Goal: Manage account settings

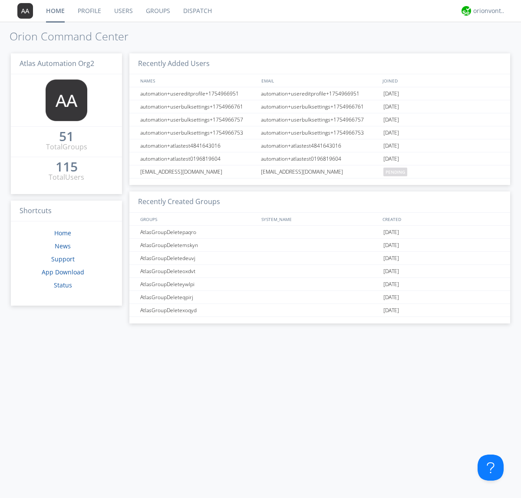
click at [123, 11] on link "Users" at bounding box center [124, 11] width 32 height 22
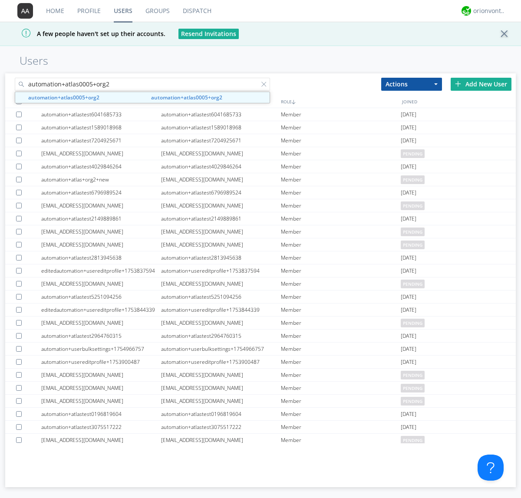
type input "automation+atlas0005+org2"
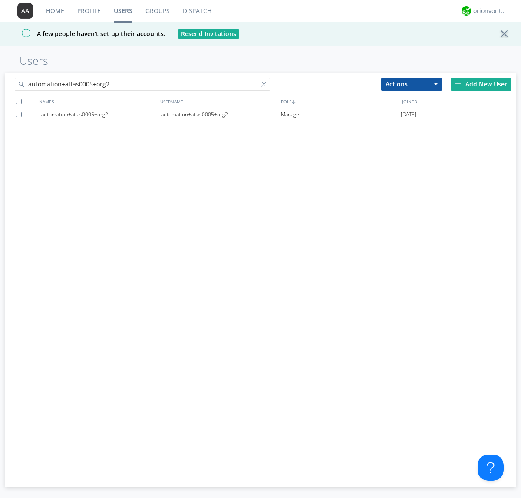
click at [221, 114] on div "automation+atlas0005+org2" at bounding box center [221, 114] width 120 height 13
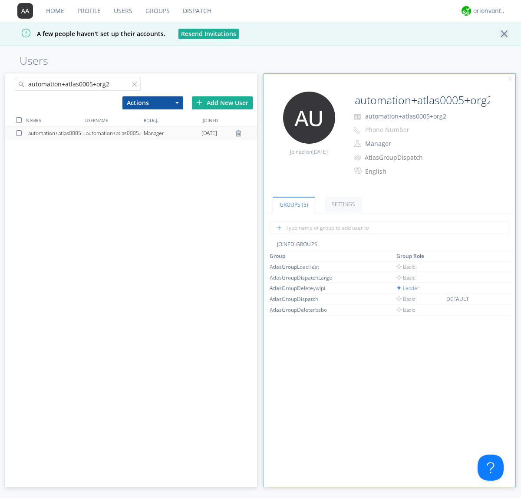
click at [342, 204] on link "Settings" at bounding box center [343, 204] width 37 height 15
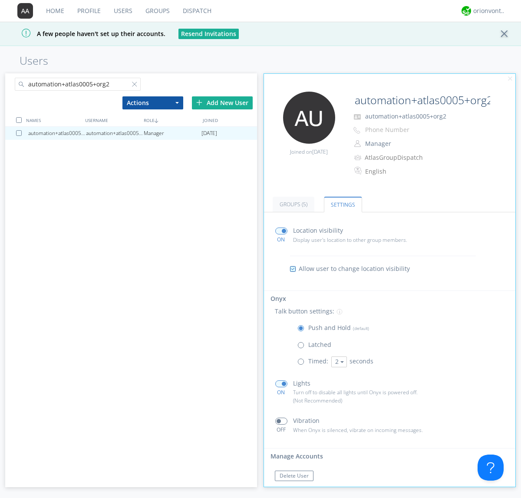
click at [303, 347] on span at bounding box center [302, 347] width 11 height 11
click at [0, 0] on input "radio" at bounding box center [0, 0] width 0 height 0
click at [303, 330] on span at bounding box center [302, 330] width 11 height 11
click at [0, 0] on input "radio" at bounding box center [0, 0] width 0 height 0
click at [487, 11] on div "orionvontas+atlas+automation+org2" at bounding box center [489, 11] width 33 height 9
